Goal: Task Accomplishment & Management: Use online tool/utility

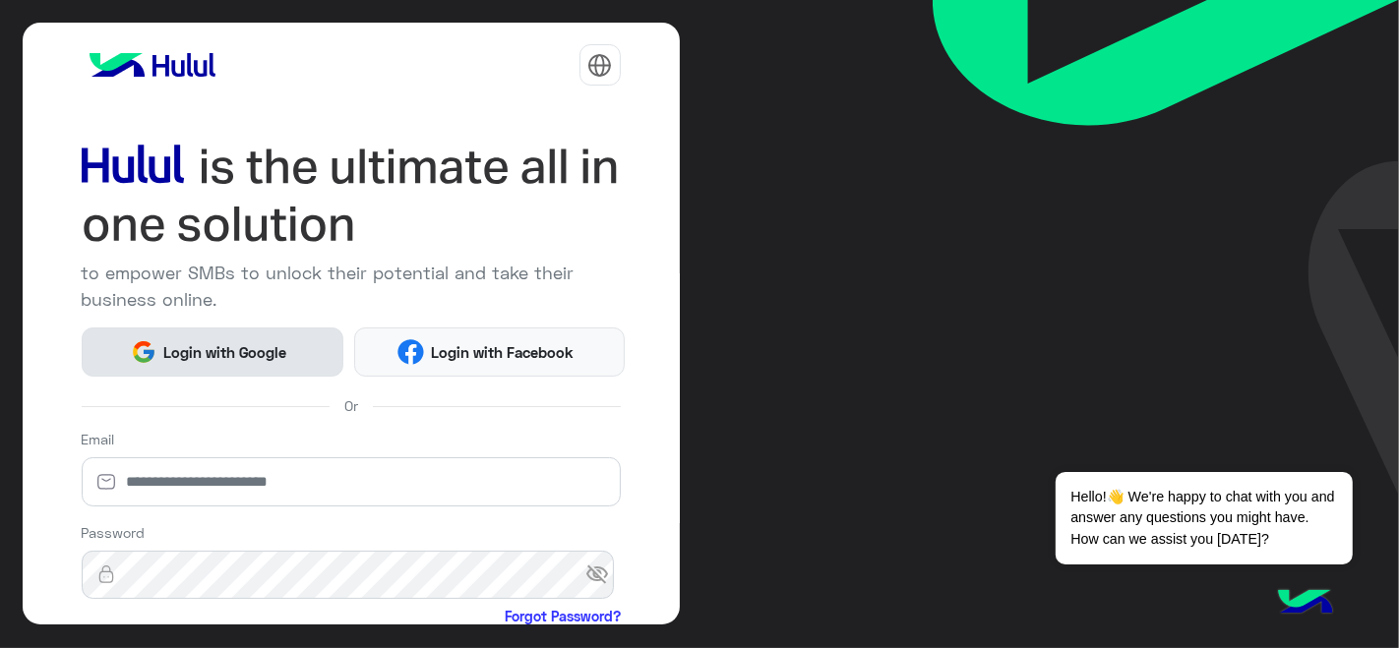
click at [233, 346] on span "Login with Google" at bounding box center [225, 352] width 138 height 23
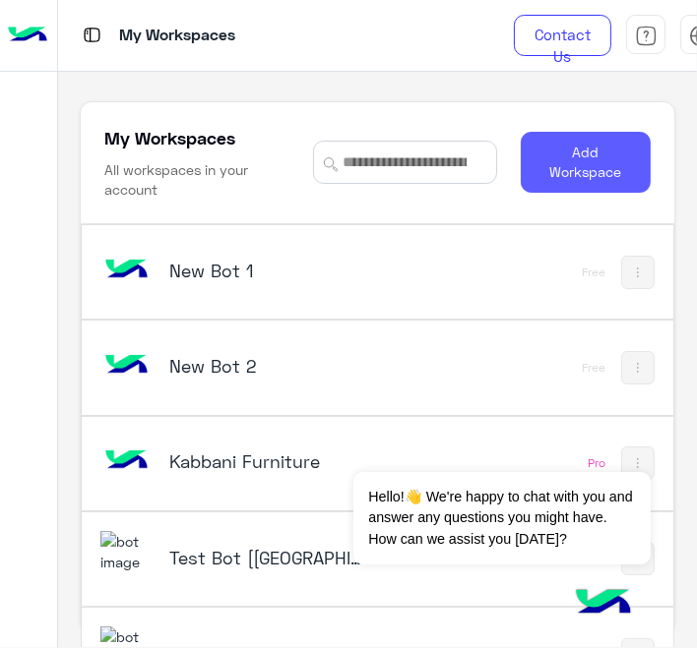
click at [587, 172] on button "Add Workspace" at bounding box center [585, 162] width 130 height 61
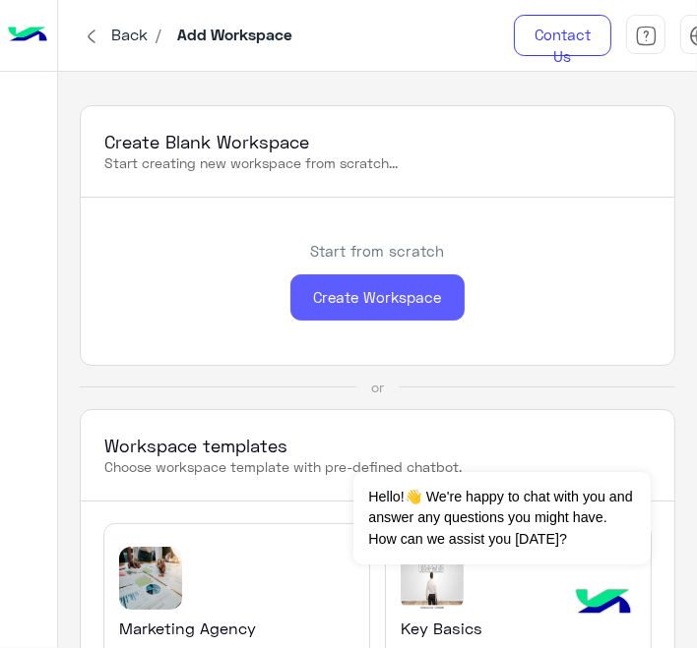
click at [409, 305] on div "Create Workspace" at bounding box center [377, 298] width 174 height 46
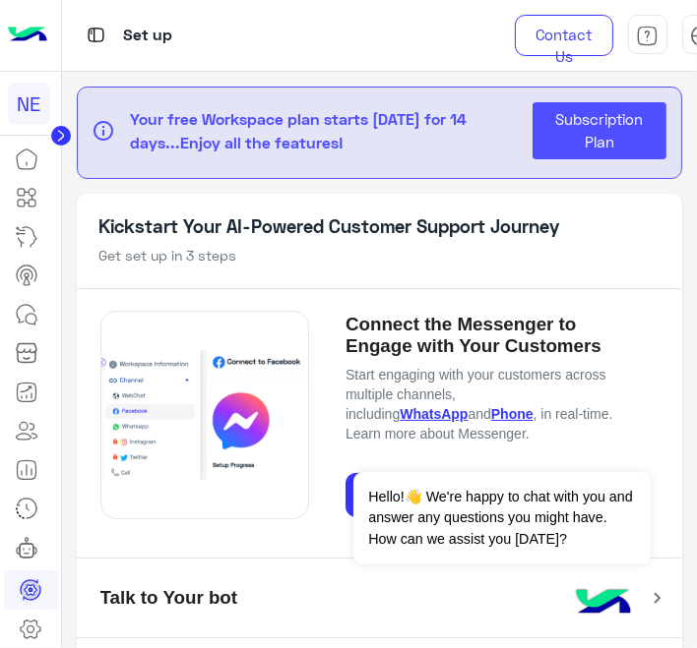
click at [22, 32] on img at bounding box center [27, 35] width 39 height 41
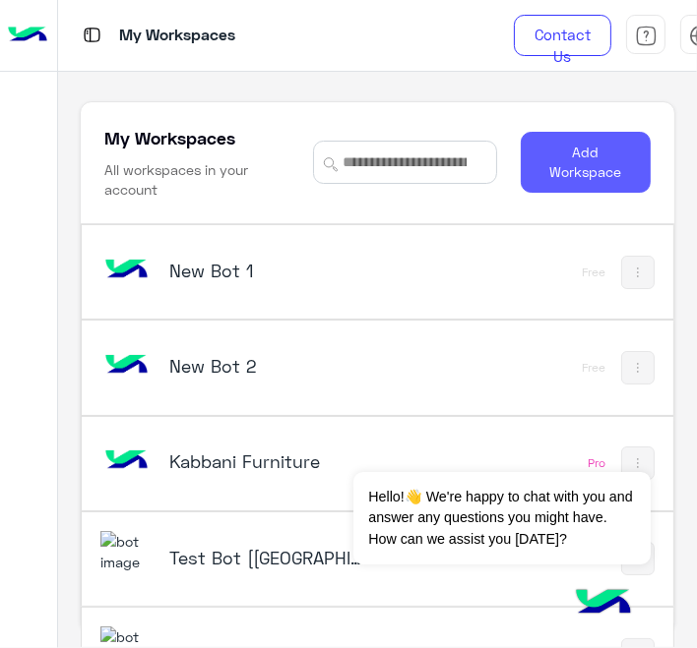
click at [600, 152] on button "Add Workspace" at bounding box center [585, 162] width 130 height 61
